Goal: Find specific page/section: Find specific page/section

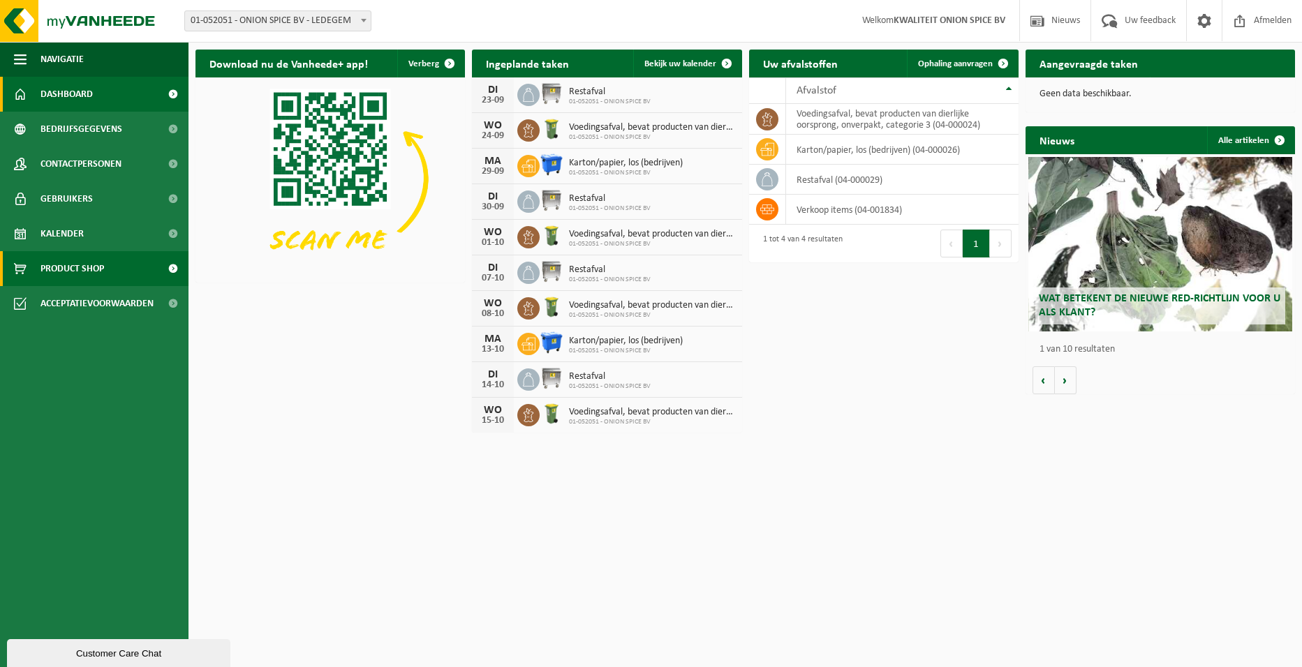
click at [102, 264] on span "Product Shop" at bounding box center [72, 268] width 64 height 35
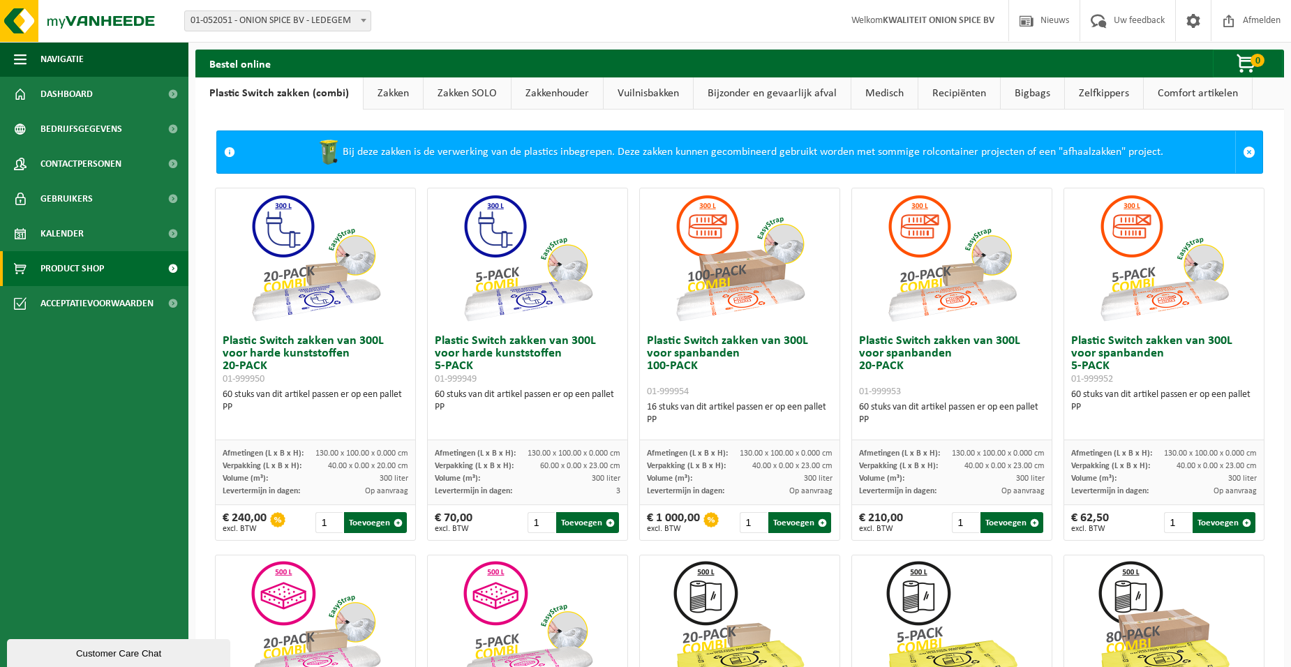
click at [813, 89] on link "Bijzonder en gevaarlijk afval" at bounding box center [772, 93] width 157 height 32
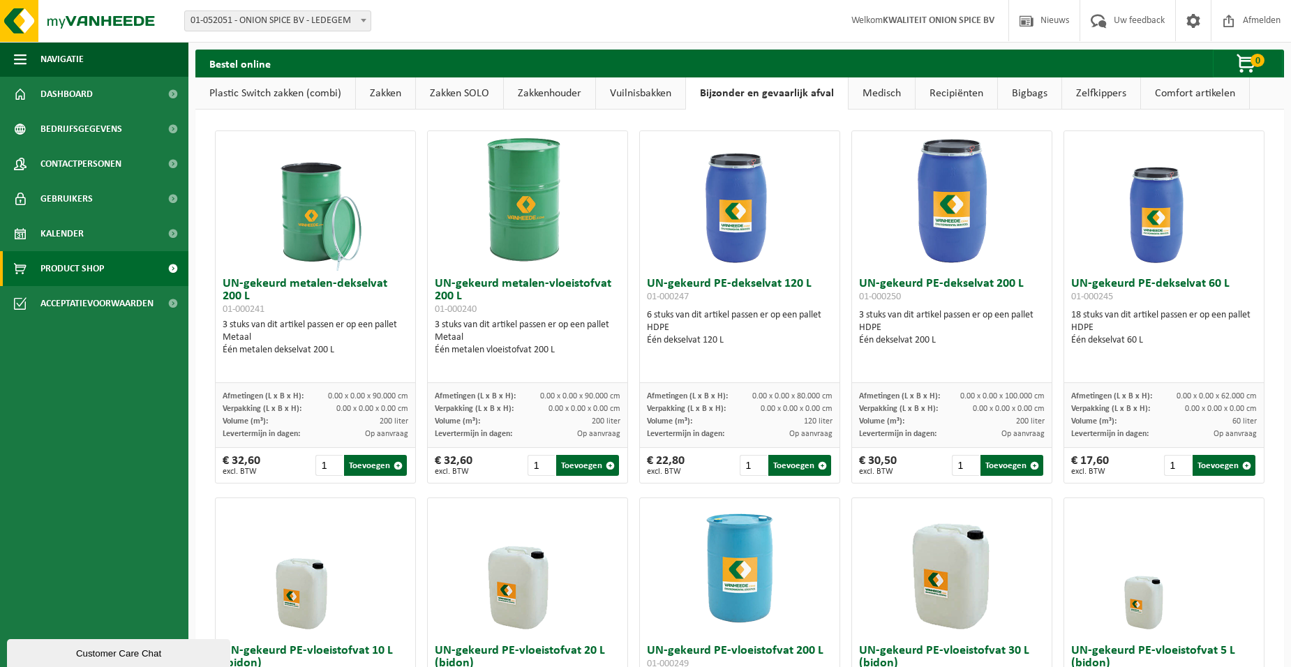
click at [622, 96] on link "Vuilnisbakken" at bounding box center [640, 93] width 89 height 32
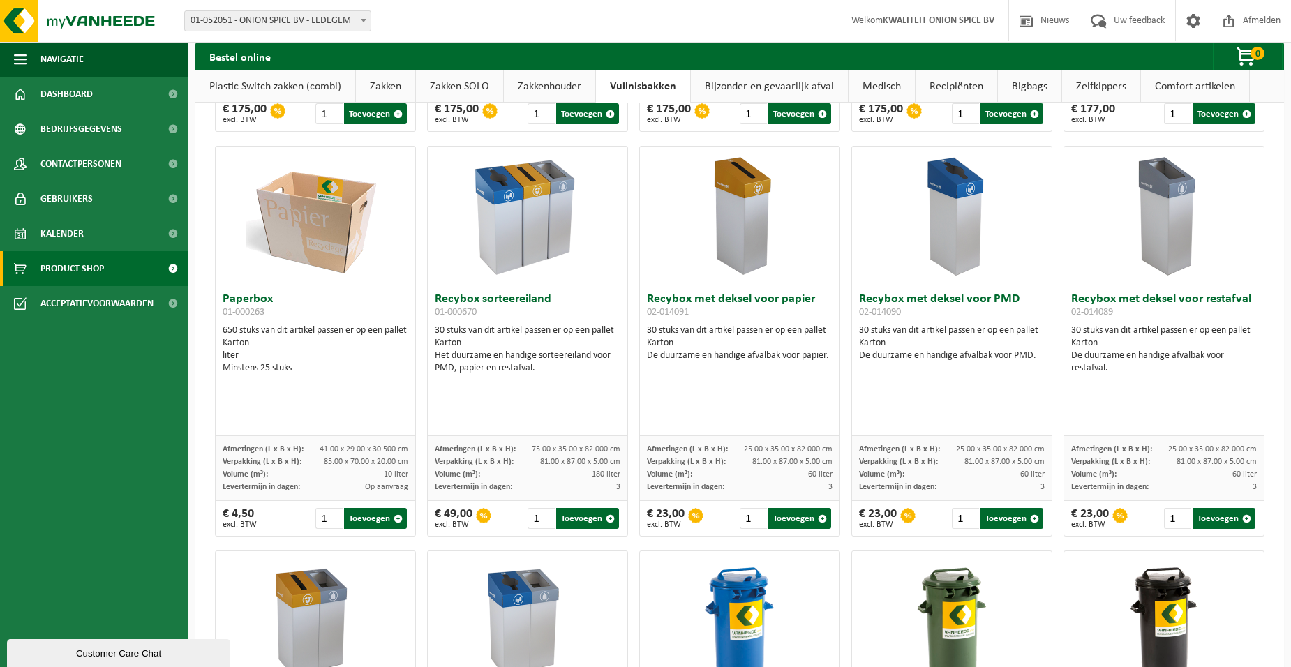
scroll to position [378, 0]
